Goal: Task Accomplishment & Management: Manage account settings

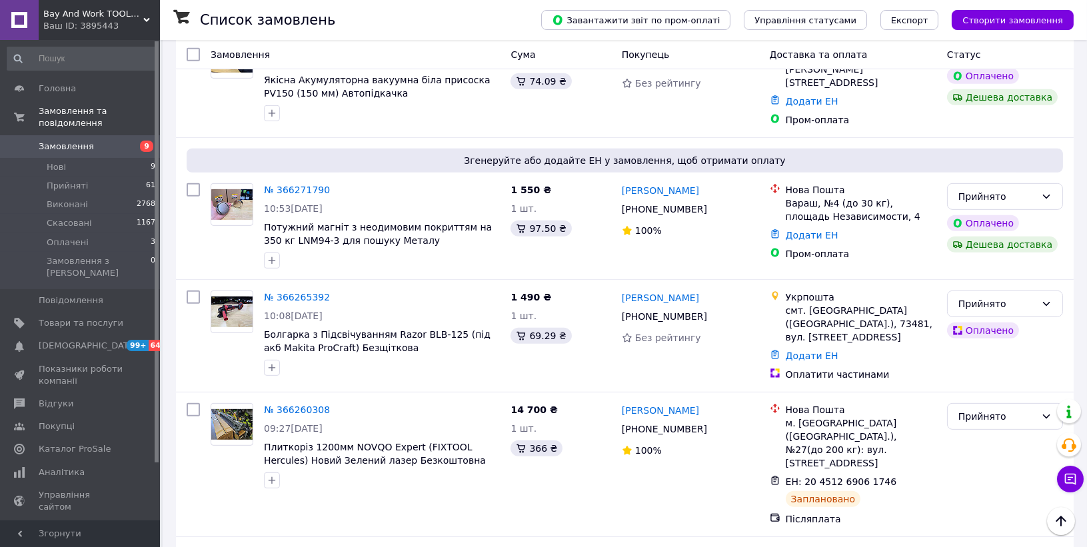
scroll to position [1258, 0]
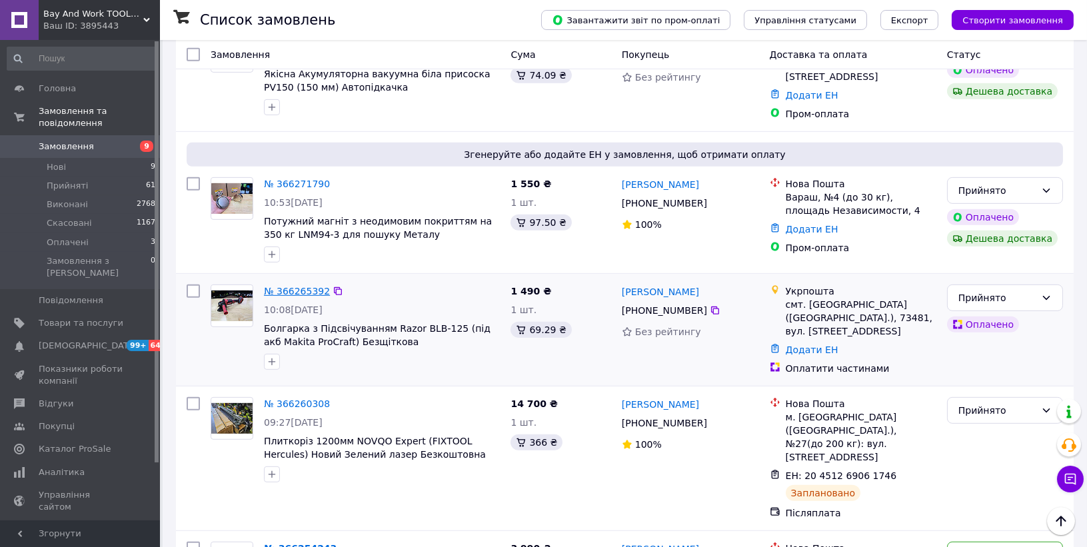
click at [308, 286] on link "№ 366265392" at bounding box center [297, 291] width 66 height 11
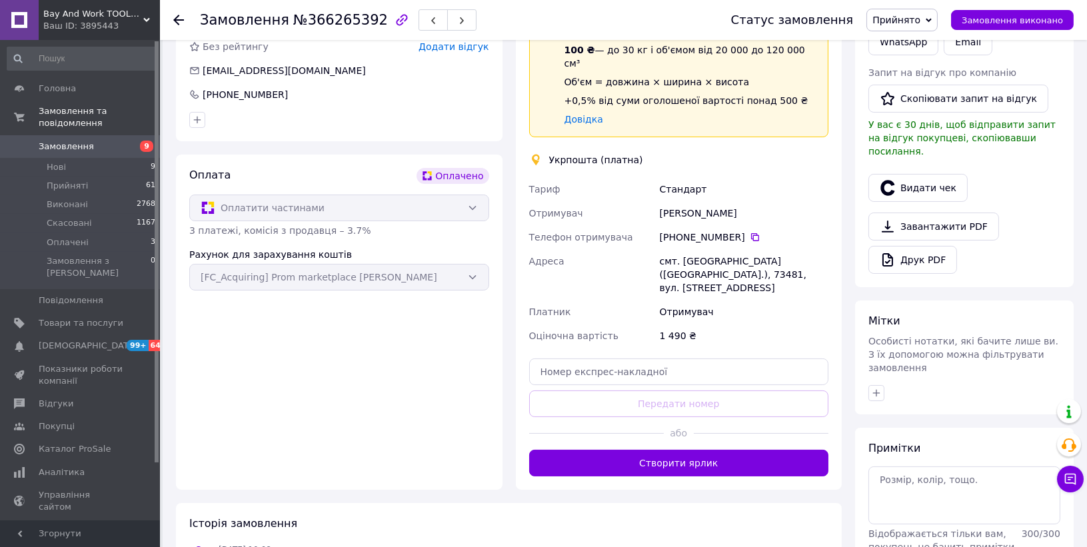
scroll to position [370, 0]
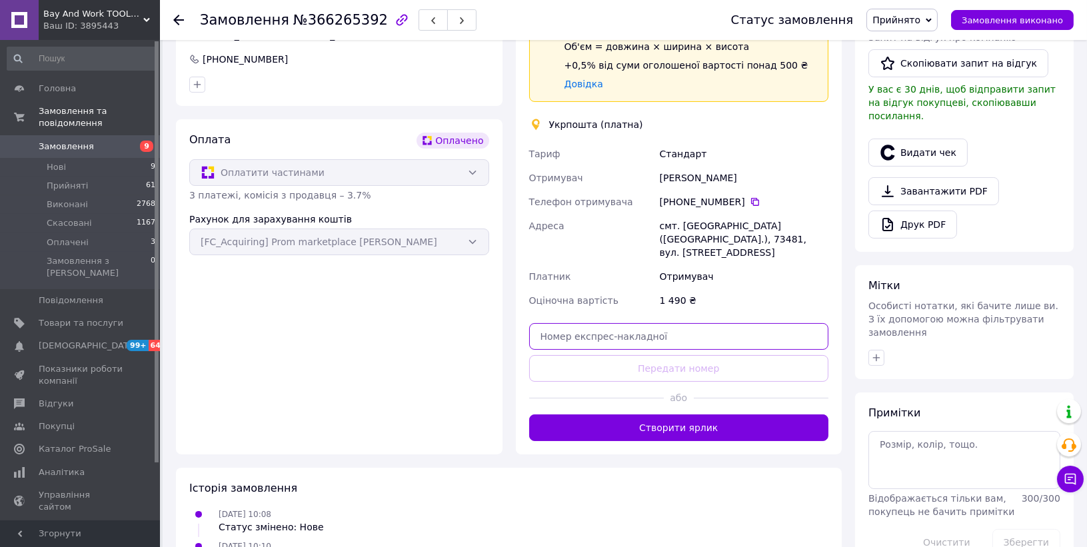
click at [628, 323] on input "text" at bounding box center [679, 336] width 300 height 27
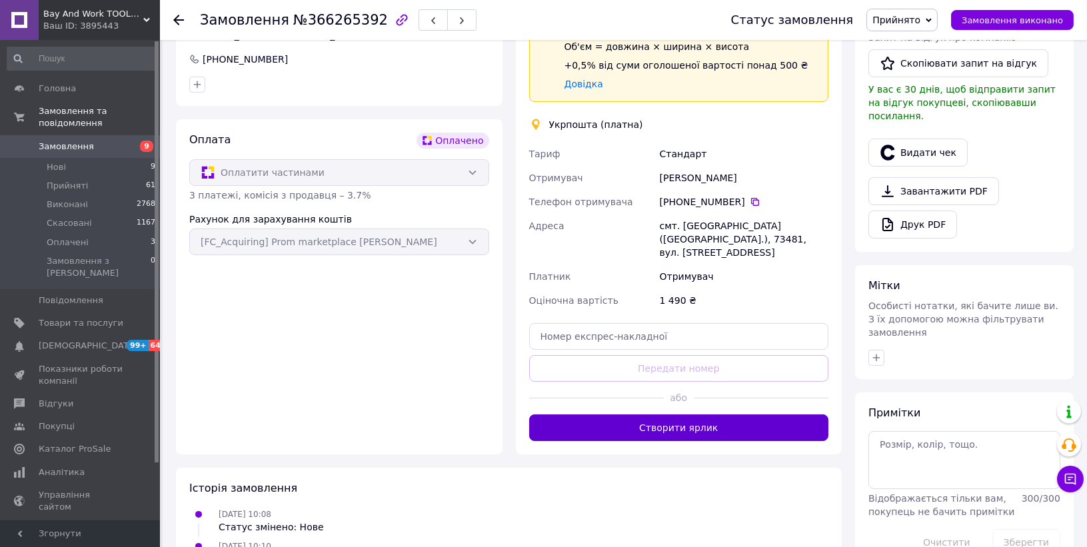
click at [644, 414] on button "Створити ярлик" at bounding box center [679, 427] width 300 height 27
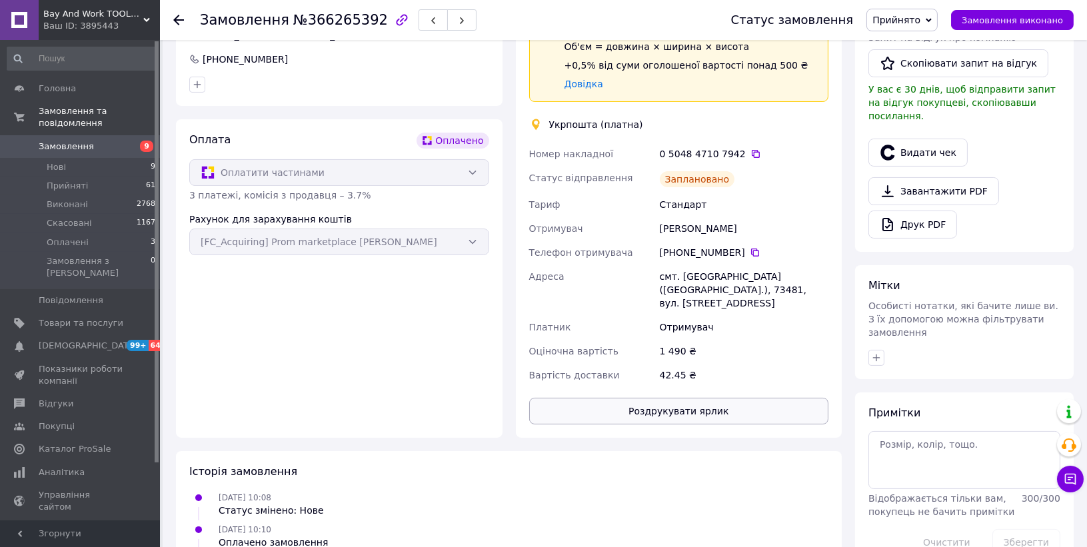
click at [645, 398] on button "Роздрукувати ярлик" at bounding box center [679, 411] width 300 height 27
click at [180, 21] on icon at bounding box center [178, 20] width 11 height 11
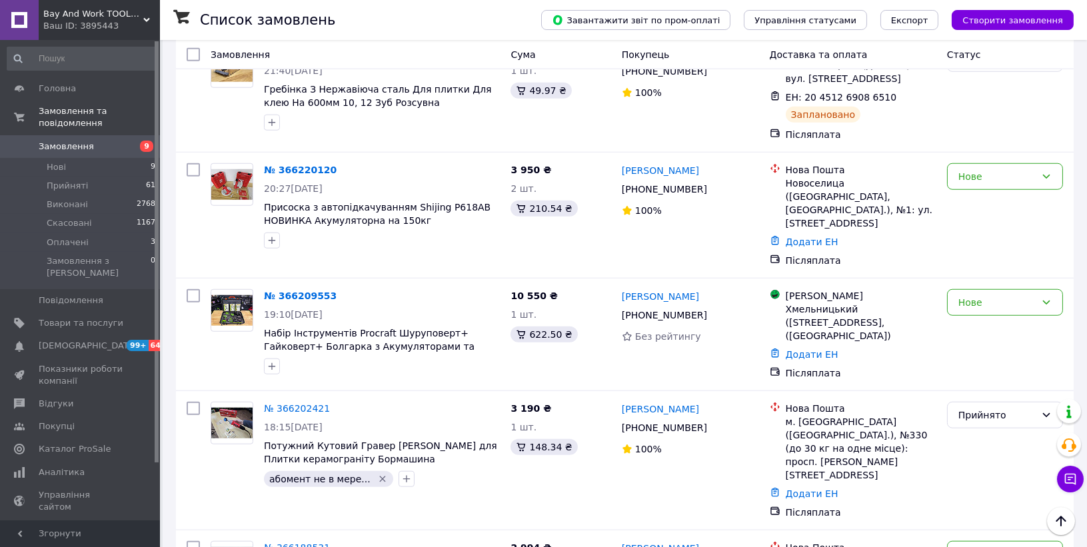
scroll to position [2516, 0]
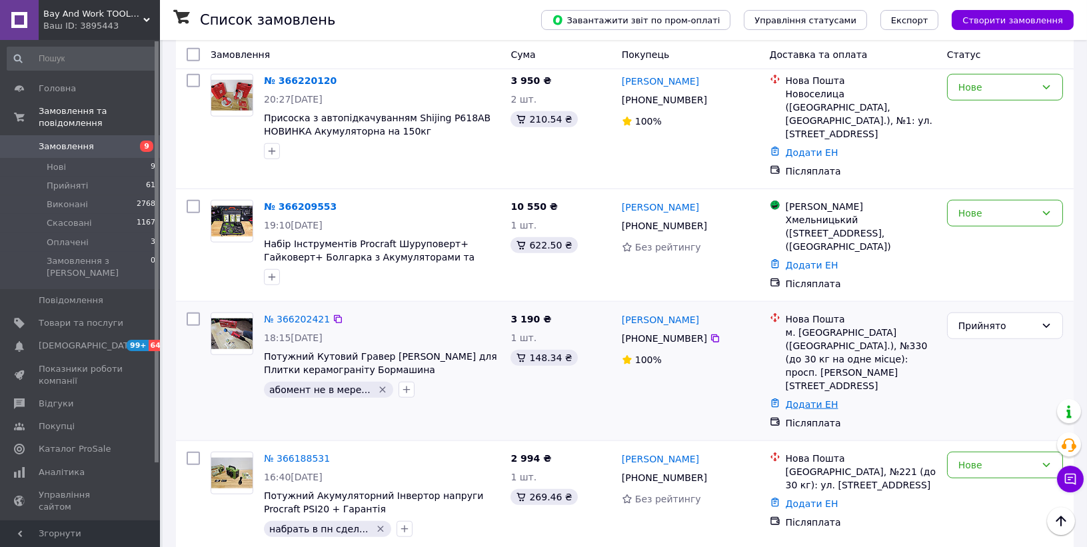
click at [803, 399] on link "Додати ЕН" at bounding box center [811, 404] width 53 height 11
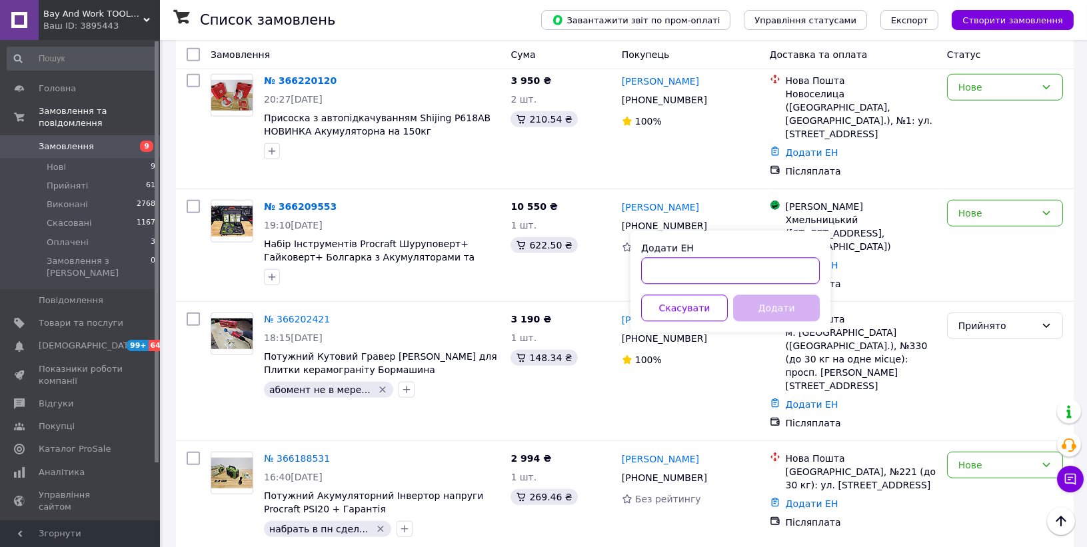
click at [761, 275] on input "Додати ЕН" at bounding box center [730, 271] width 179 height 27
paste input "20451269200036"
drag, startPoint x: 761, startPoint y: 275, endPoint x: 761, endPoint y: 294, distance: 19.3
click at [761, 293] on div "Додати ЕН 20451269200036 Скасувати Додати" at bounding box center [730, 281] width 200 height 101
type input "20451269200036"
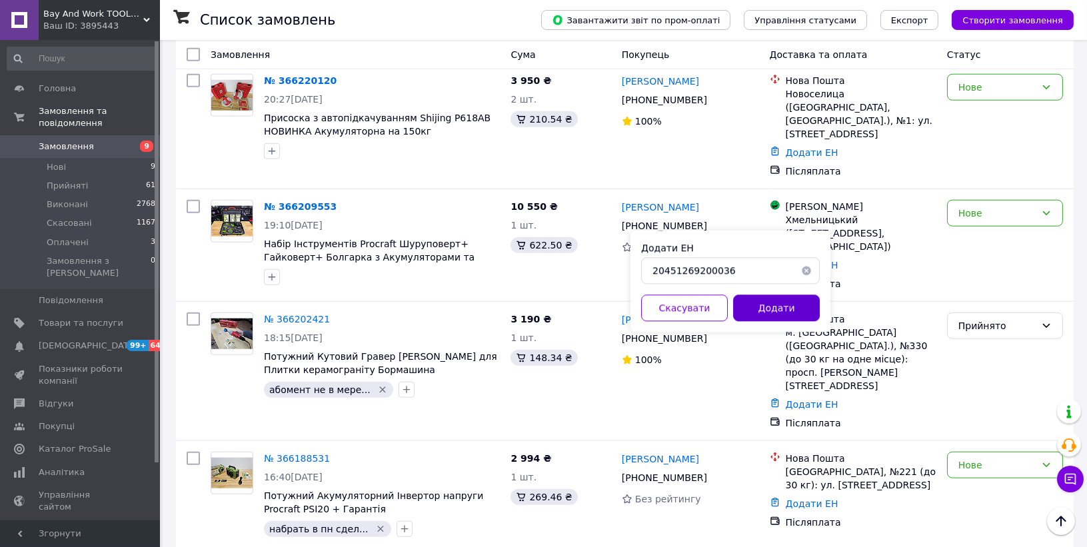
click at [761, 302] on button "Додати" at bounding box center [776, 308] width 87 height 27
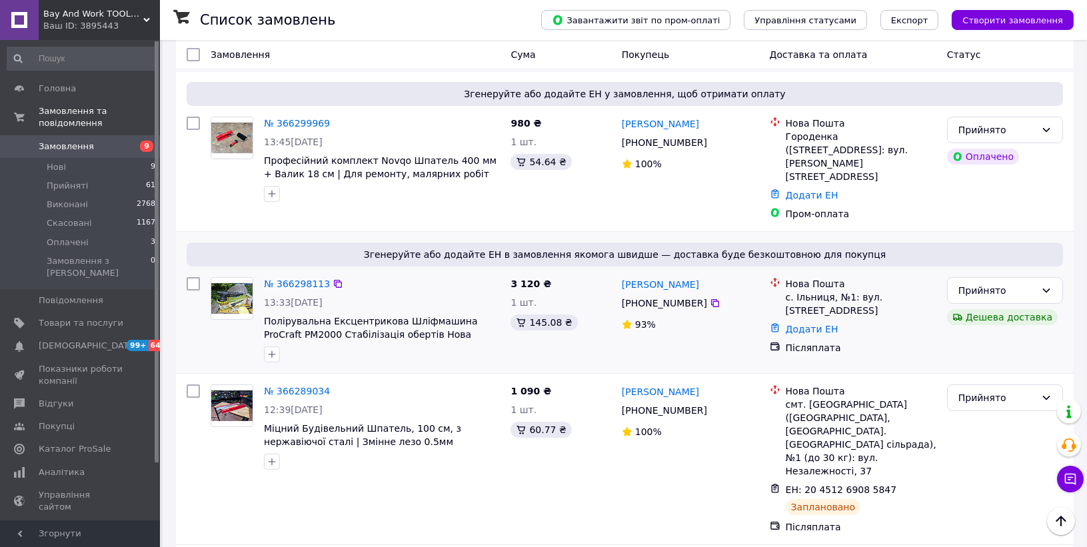
scroll to position [370, 0]
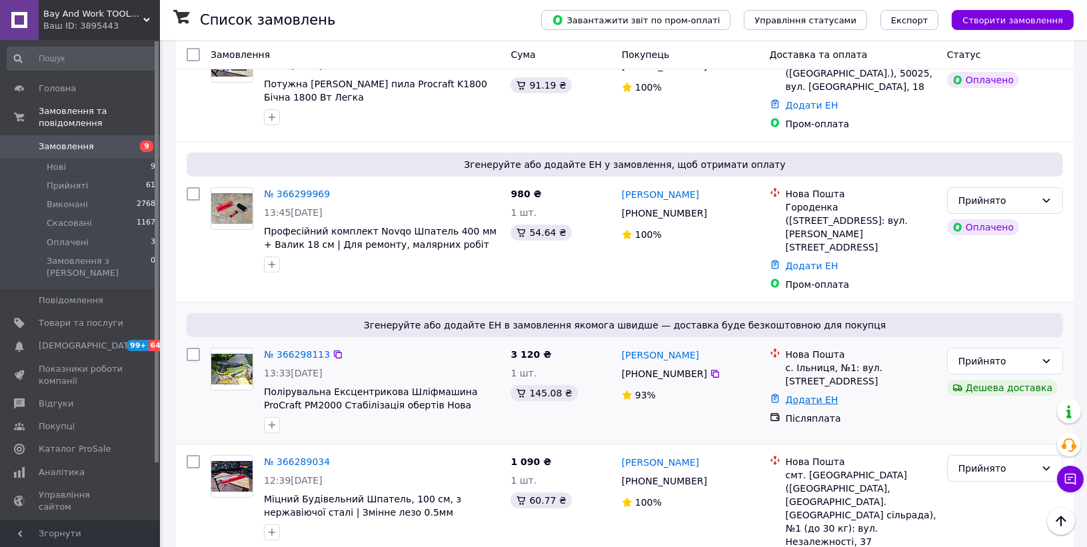
click at [797, 394] on link "Додати ЕН" at bounding box center [811, 399] width 53 height 11
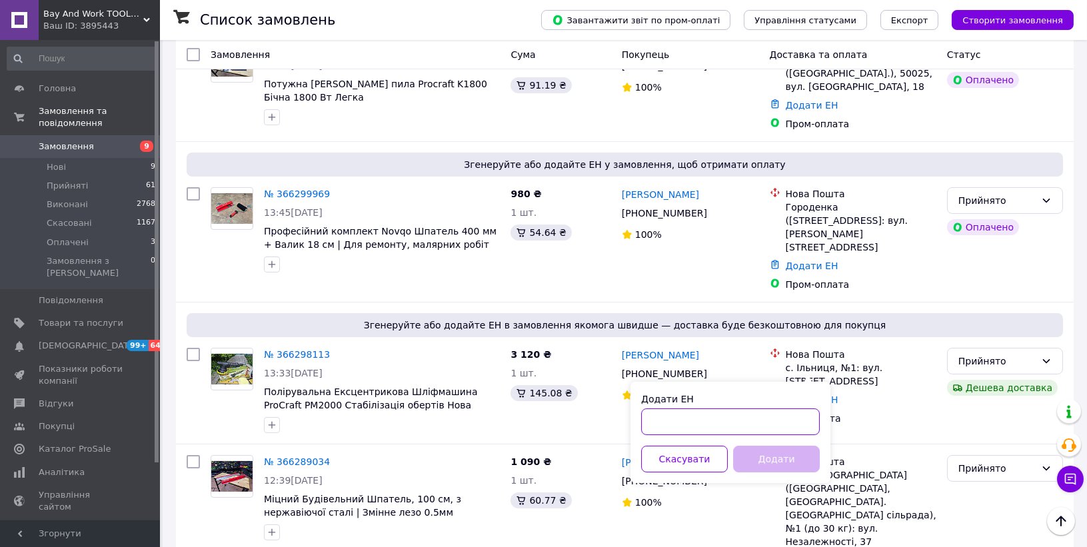
click at [771, 410] on input "Додати ЕН" at bounding box center [730, 421] width 179 height 27
paste input "20451269200787"
type input "20451269200787"
click at [769, 442] on div "Додати ЕН 20451269200787 Скасувати Додати" at bounding box center [730, 432] width 200 height 101
click at [769, 448] on button "Додати" at bounding box center [776, 459] width 87 height 27
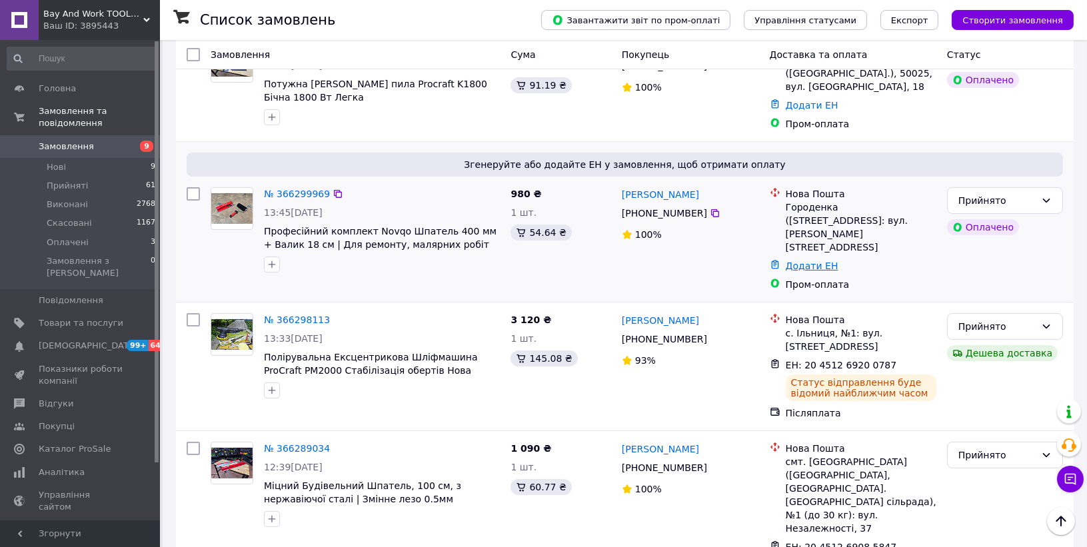
click at [792, 260] on link "Додати ЕН" at bounding box center [811, 265] width 53 height 11
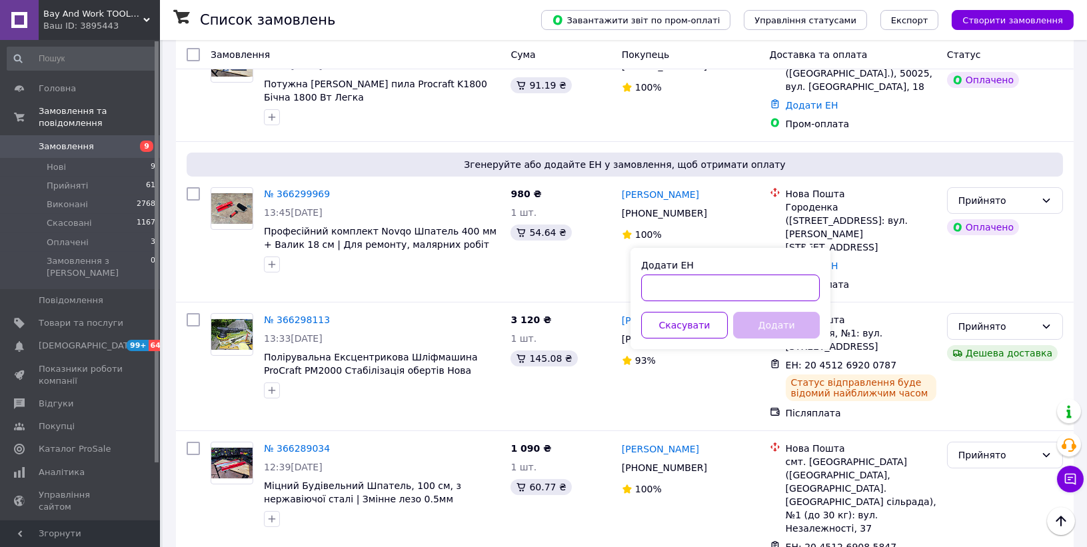
click at [716, 286] on input "Додати ЕН" at bounding box center [730, 287] width 179 height 27
paste input "20451269202159"
type input "20451269202159"
click at [756, 321] on button "Додати" at bounding box center [776, 325] width 87 height 27
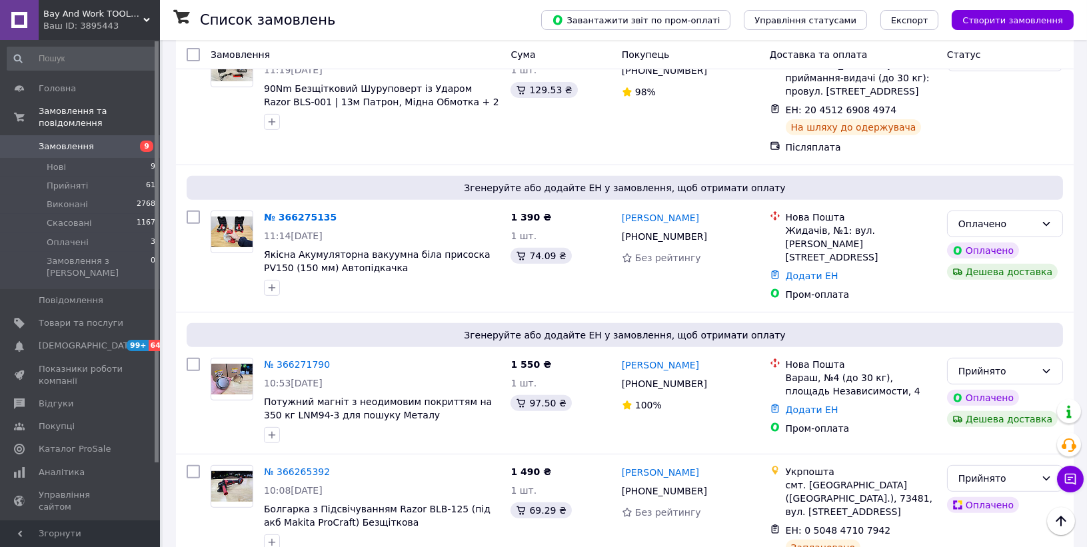
scroll to position [1110, 0]
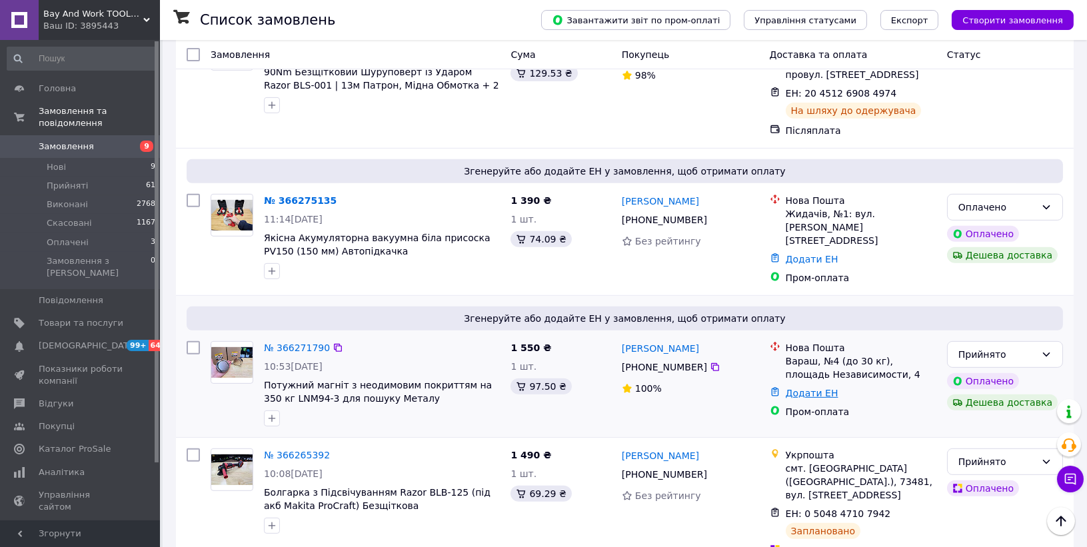
click at [795, 388] on link "Додати ЕН" at bounding box center [811, 393] width 53 height 11
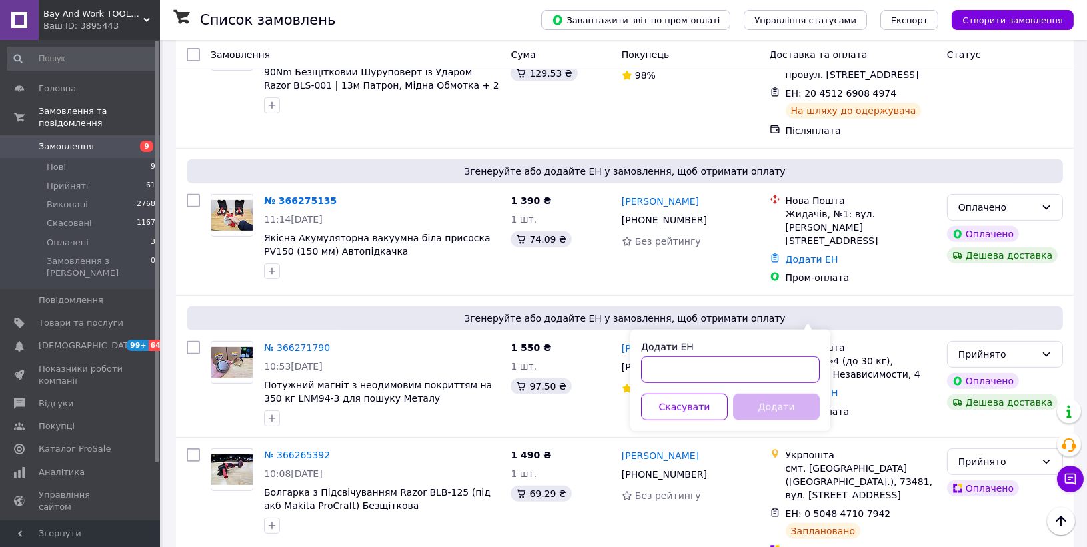
click at [735, 362] on input "Додати ЕН" at bounding box center [730, 369] width 179 height 27
paste input "20451269202548"
type input "20451269202548"
click at [751, 396] on button "Додати" at bounding box center [776, 407] width 87 height 27
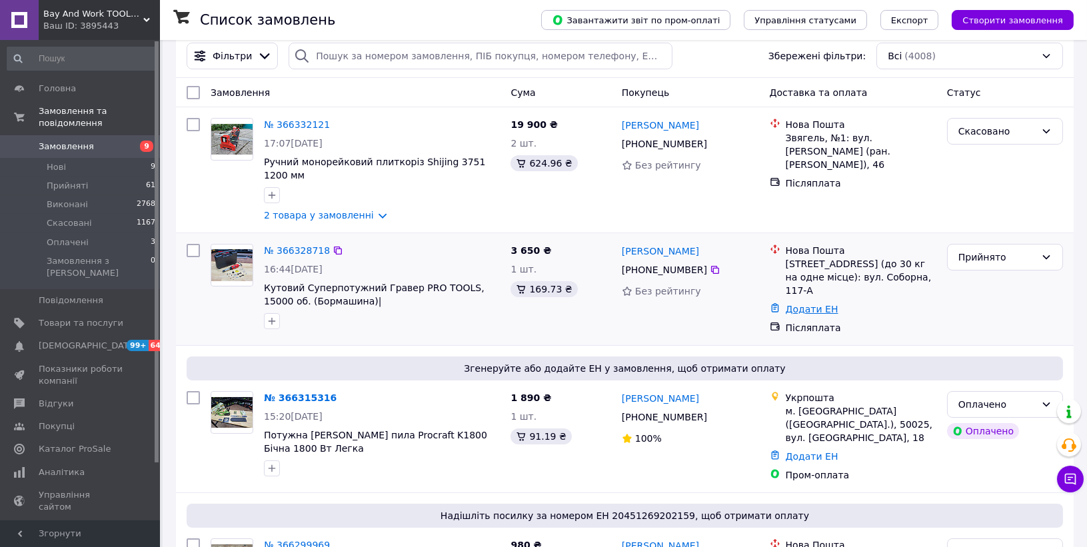
scroll to position [0, 0]
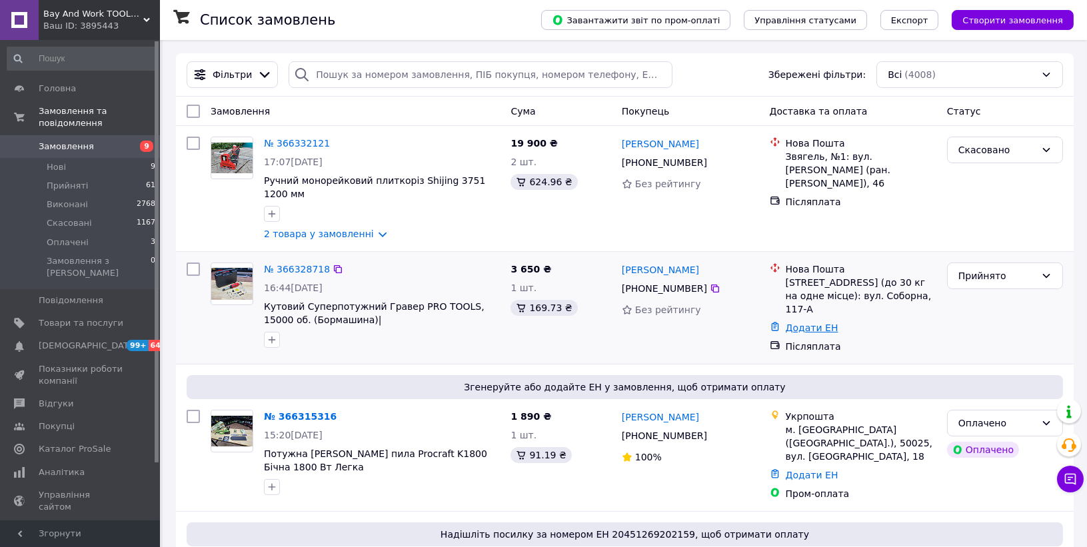
click at [802, 322] on link "Додати ЕН" at bounding box center [811, 327] width 53 height 11
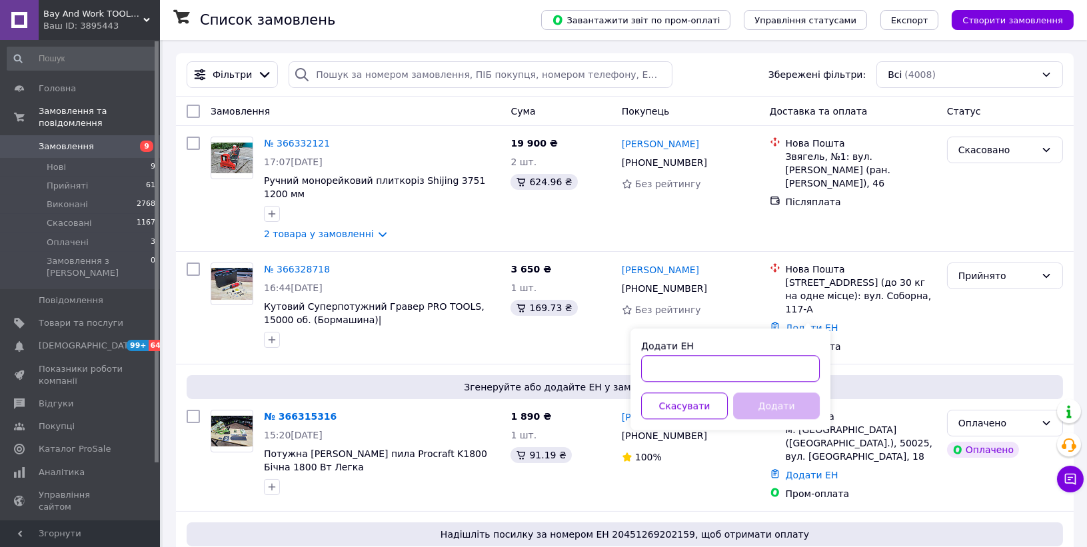
click at [739, 362] on input "Додати ЕН" at bounding box center [730, 368] width 179 height 27
paste input "20451269205435"
type input "20451269205435"
click at [769, 395] on button "Додати" at bounding box center [776, 405] width 87 height 27
